Goal: Task Accomplishment & Management: Complete application form

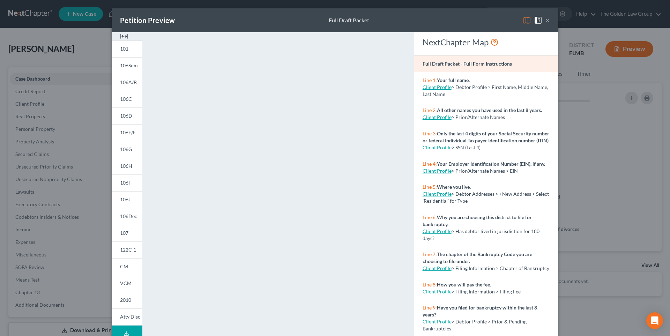
click at [545, 22] on button "×" at bounding box center [547, 20] width 5 height 8
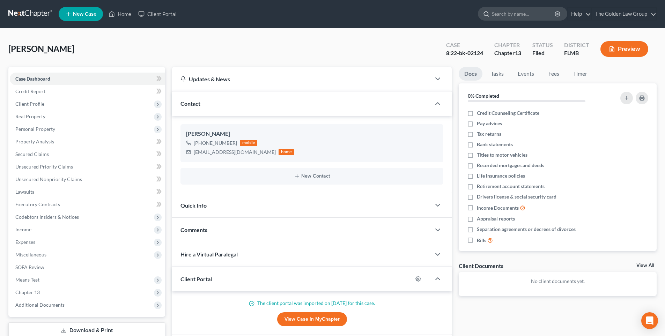
click at [494, 15] on input "search" at bounding box center [524, 13] width 64 height 13
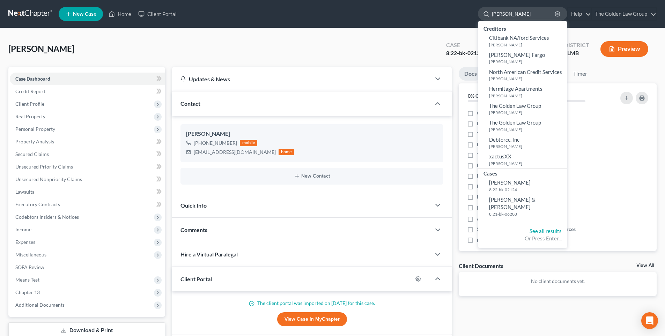
type input "[PERSON_NAME]"
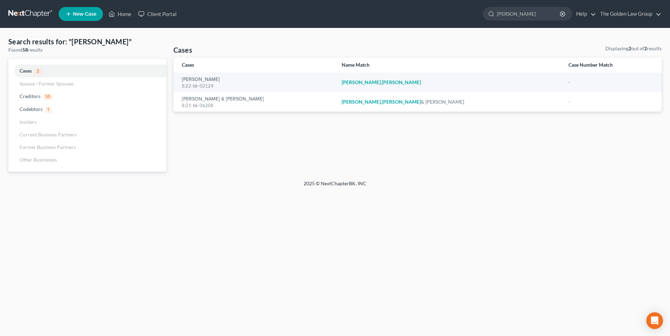
drag, startPoint x: 533, startPoint y: 14, endPoint x: 468, endPoint y: 16, distance: 65.7
click at [472, 14] on ul "New Case Home Client Portal [PERSON_NAME] - No Result - Creditors Citibank NA/f…" at bounding box center [360, 14] width 603 height 18
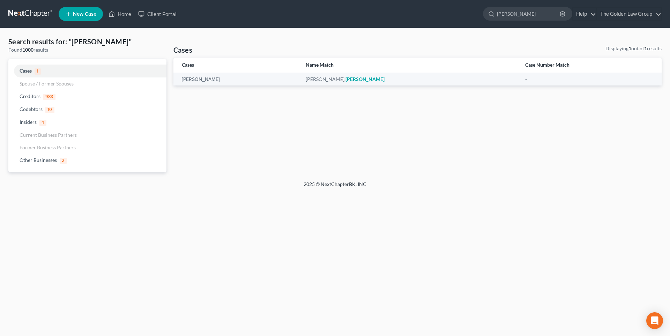
drag, startPoint x: 515, startPoint y: 15, endPoint x: 382, endPoint y: 15, distance: 132.4
click at [383, 15] on ul "New Case Home Client Portal [PERSON_NAME] - No Result - Creditors Citibank NA/f…" at bounding box center [360, 14] width 603 height 18
type input "[PERSON_NAME]"
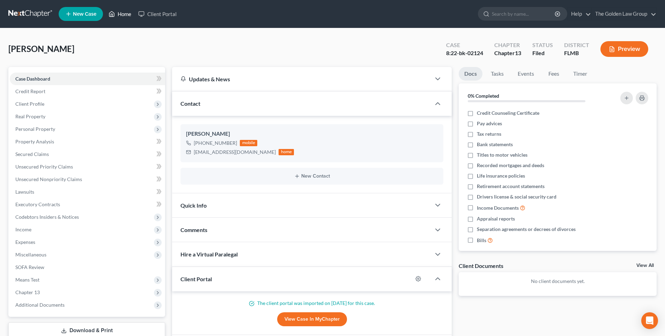
click at [123, 15] on link "Home" at bounding box center [120, 14] width 30 height 13
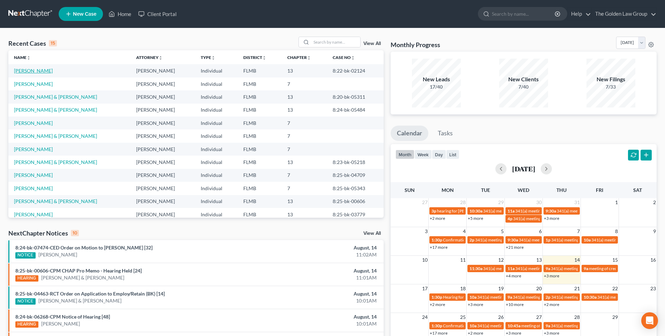
click at [46, 71] on link "[PERSON_NAME]" at bounding box center [33, 71] width 39 height 6
click at [49, 73] on link "[PERSON_NAME]" at bounding box center [33, 71] width 39 height 6
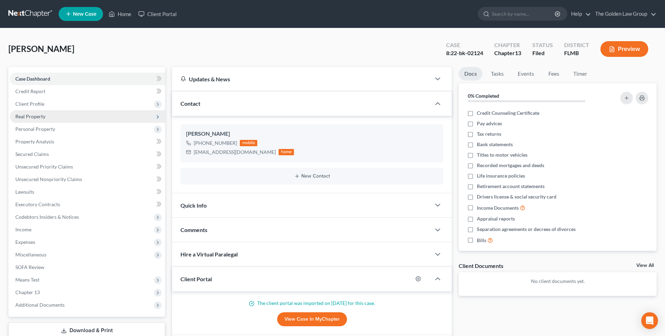
click at [43, 116] on span "Real Property" at bounding box center [30, 116] width 30 height 6
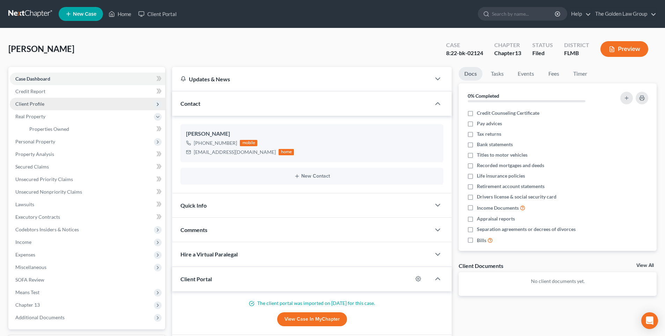
click at [40, 105] on span "Client Profile" at bounding box center [29, 104] width 29 height 6
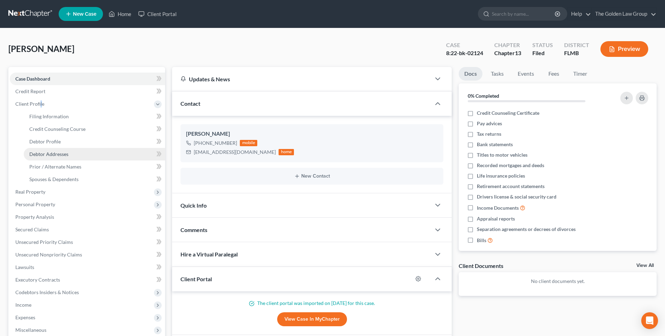
click at [53, 153] on span "Debtor Addresses" at bounding box center [48, 154] width 39 height 6
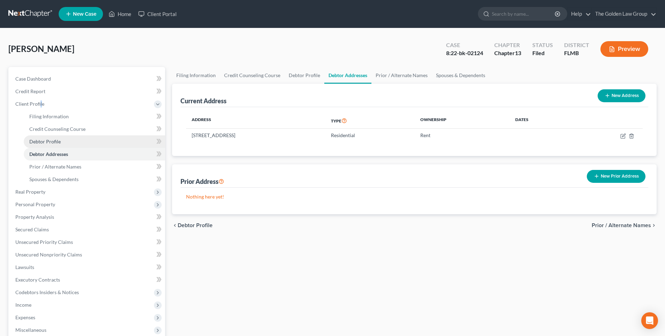
click at [54, 142] on span "Debtor Profile" at bounding box center [44, 142] width 31 height 6
select select "0"
